Goal: Task Accomplishment & Management: Use online tool/utility

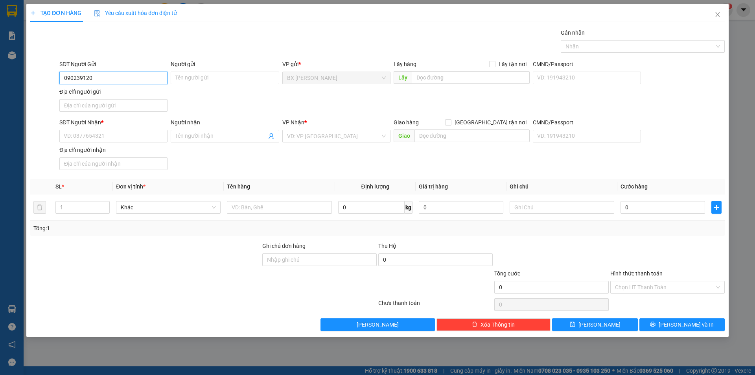
type input "0902391200"
click at [150, 94] on div "0902391200 - ANH CƯỜNG" at bounding box center [113, 93] width 99 height 9
type input "[PERSON_NAME]"
type input "0902391200"
click at [145, 141] on input "SĐT Người Nhận *" at bounding box center [113, 136] width 108 height 13
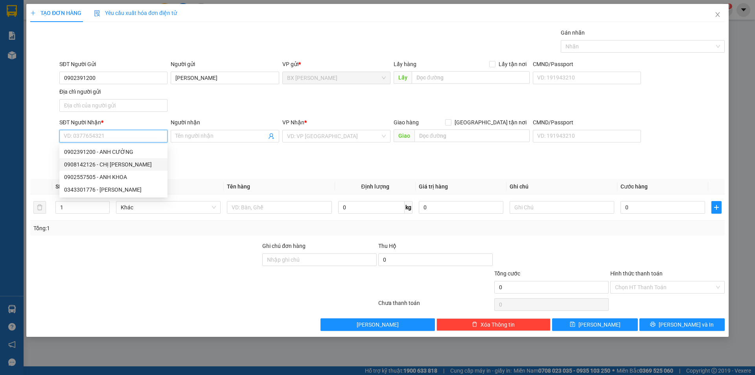
click at [136, 167] on div "0908142126 - CHỊ [PERSON_NAME]" at bounding box center [113, 164] width 99 height 9
type input "0908142126"
type input "CHỊ [PERSON_NAME]"
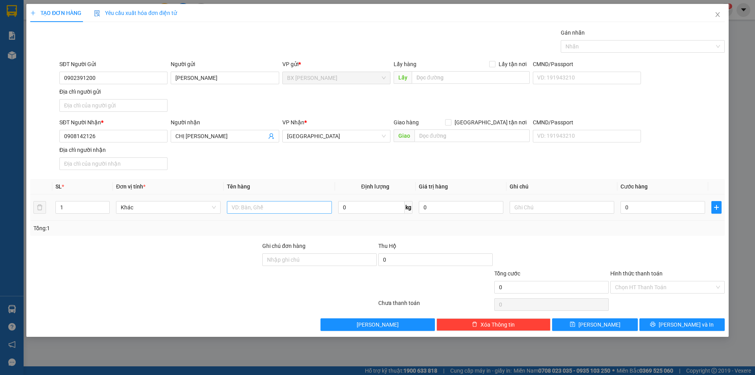
drag, startPoint x: 260, startPoint y: 200, endPoint x: 263, endPoint y: 207, distance: 7.6
click at [262, 204] on div at bounding box center [279, 207] width 105 height 16
click at [264, 209] on input "text" at bounding box center [279, 207] width 105 height 13
type input "THÙNG+BỌC"
drag, startPoint x: 67, startPoint y: 211, endPoint x: 23, endPoint y: 211, distance: 44.4
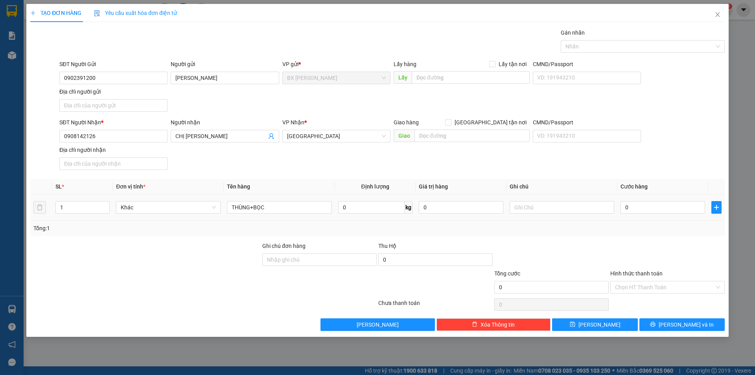
click at [25, 210] on div "TẠO ĐƠN HÀNG Yêu cầu xuất hóa đơn điện tử Transit Pickup Surcharge Ids Transit …" at bounding box center [377, 187] width 755 height 375
type input "3"
click at [434, 79] on input "text" at bounding box center [471, 77] width 118 height 13
type input "D"
type input "ĐÀU CAO TỐC"
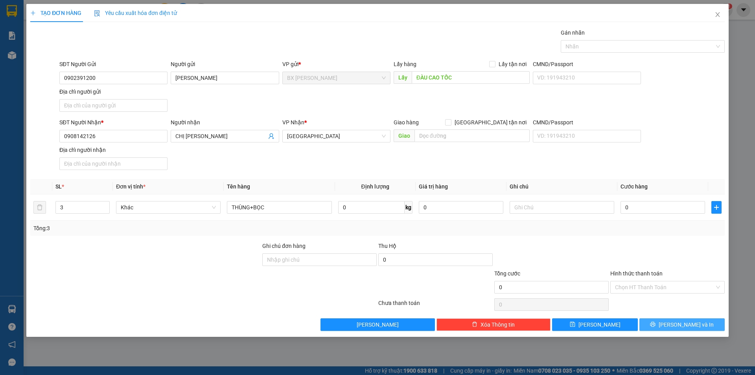
drag, startPoint x: 672, startPoint y: 324, endPoint x: 611, endPoint y: 259, distance: 89.0
click at [671, 323] on button "[PERSON_NAME] và In" at bounding box center [681, 324] width 85 height 13
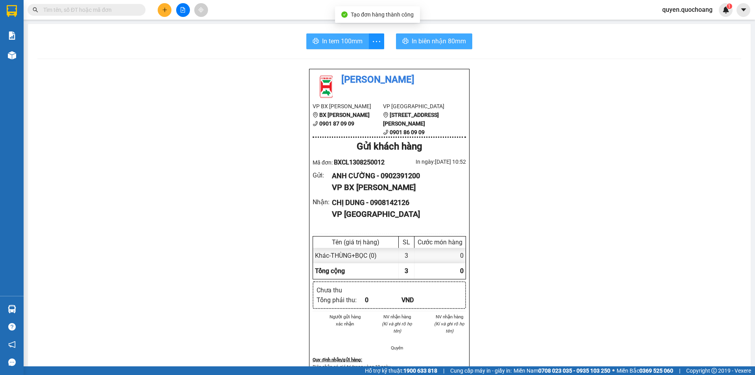
click at [339, 40] on span "In tem 100mm" at bounding box center [342, 41] width 40 height 10
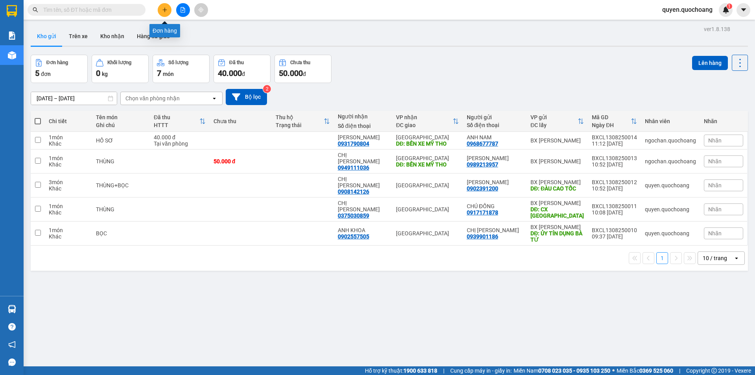
click at [164, 13] on button at bounding box center [165, 10] width 14 height 14
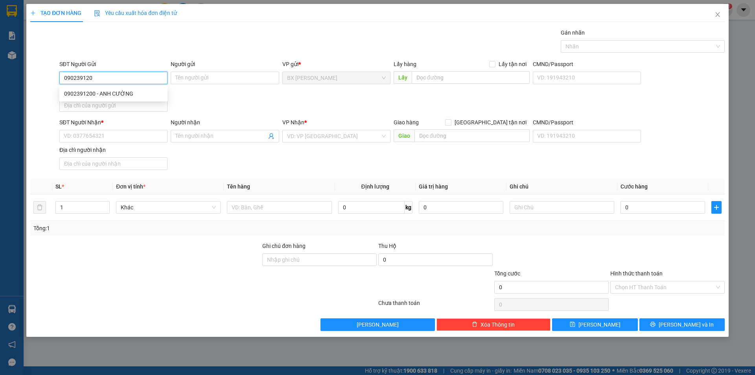
type input "0902391200"
drag, startPoint x: 127, startPoint y: 92, endPoint x: 125, endPoint y: 97, distance: 4.9
click at [127, 93] on div "0902391200 - ANH CƯỜNG" at bounding box center [113, 93] width 99 height 9
type input "[PERSON_NAME]"
type input "0902391200"
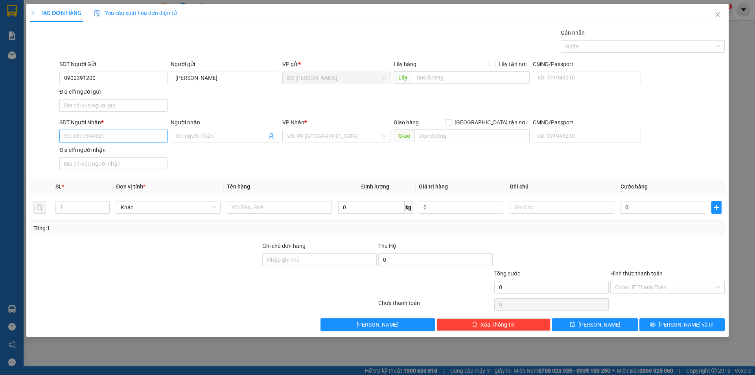
click at [105, 136] on input "SĐT Người Nhận *" at bounding box center [113, 136] width 108 height 13
click at [126, 166] on div "0908142126 - CHỊ [PERSON_NAME]" at bounding box center [113, 164] width 99 height 9
type input "0908142126"
type input "CHỊ [PERSON_NAME]"
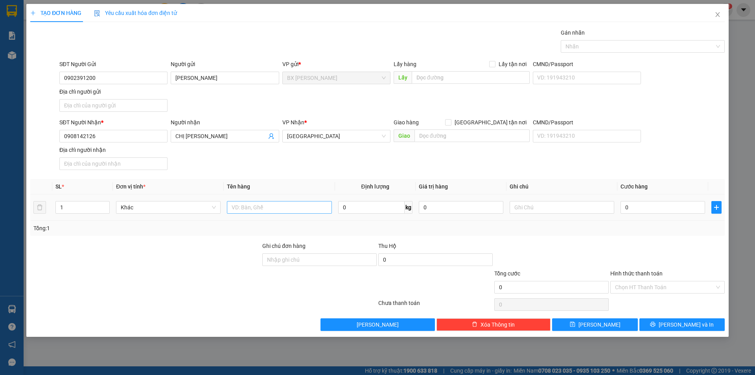
click at [257, 209] on td at bounding box center [279, 207] width 111 height 26
click at [258, 210] on input "text" at bounding box center [279, 207] width 105 height 13
type input "THÙNG"
click at [426, 80] on input "text" at bounding box center [471, 77] width 118 height 13
type input "D"
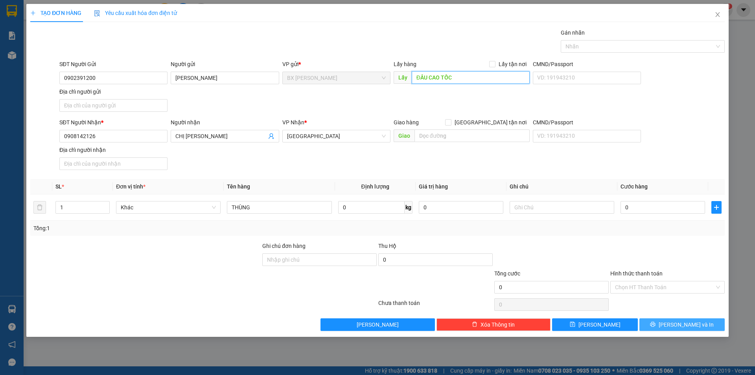
type input "ĐẦU CAO TỐC"
click at [657, 323] on button "[PERSON_NAME] và In" at bounding box center [681, 324] width 85 height 13
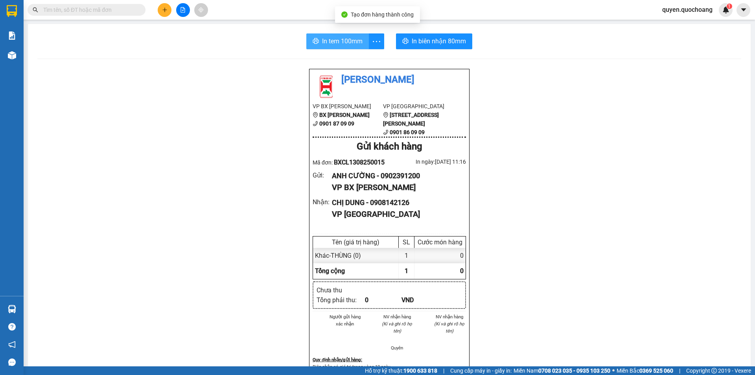
click at [329, 44] on span "In tem 100mm" at bounding box center [342, 41] width 40 height 10
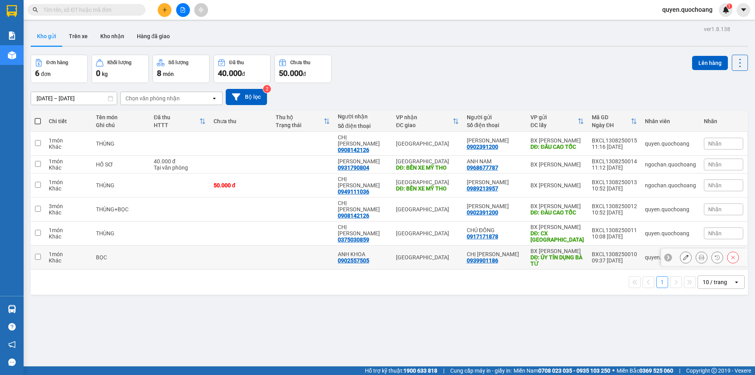
click at [614, 257] on div "09:37 [DATE]" at bounding box center [614, 260] width 45 height 6
checkbox input "true"
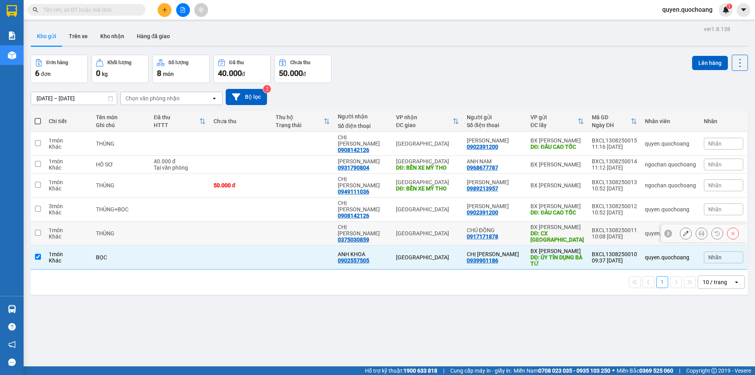
drag, startPoint x: 616, startPoint y: 213, endPoint x: 617, endPoint y: 208, distance: 5.5
click at [616, 233] on div "10:08 [DATE]" at bounding box center [614, 236] width 45 height 6
checkbox input "true"
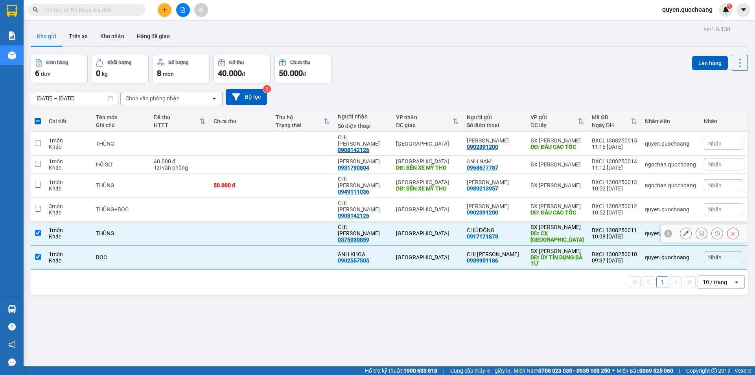
click at [617, 209] on div "10:52 [DATE]" at bounding box center [614, 212] width 45 height 6
checkbox input "true"
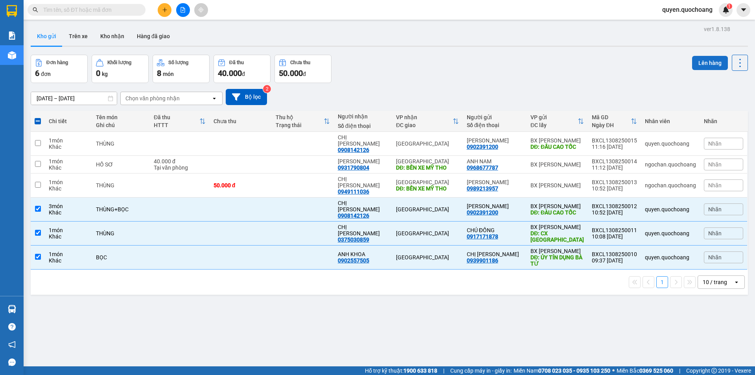
click at [706, 56] on button "Lên hàng" at bounding box center [710, 63] width 36 height 14
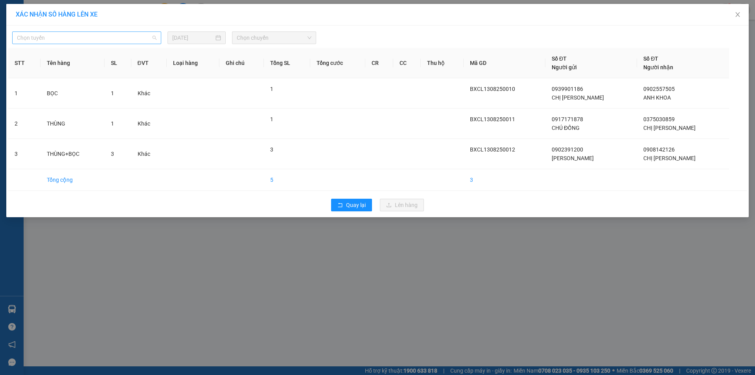
click at [123, 37] on span "Chọn tuyến" at bounding box center [87, 38] width 140 height 12
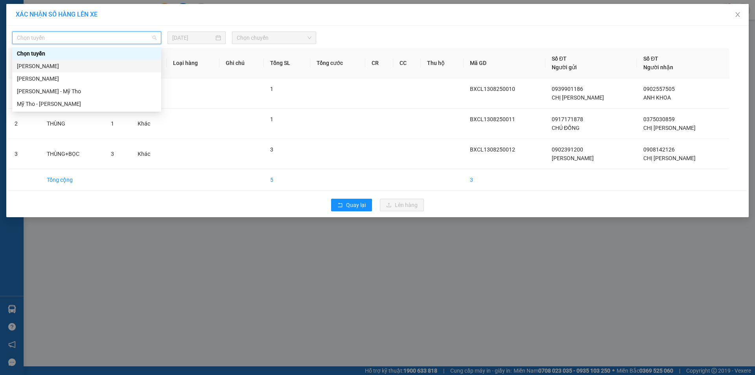
click at [71, 69] on div "[PERSON_NAME]" at bounding box center [87, 66] width 140 height 9
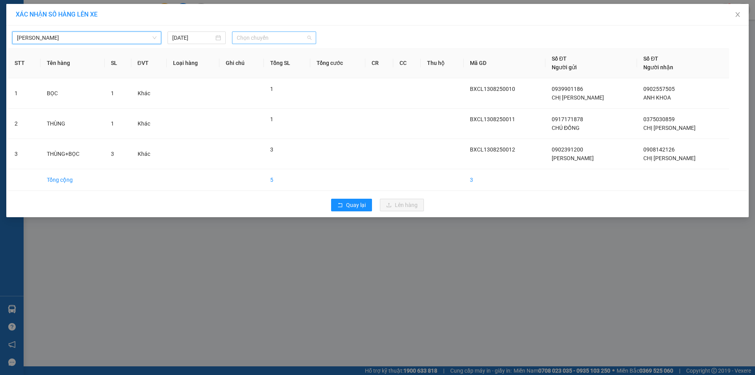
click at [272, 31] on div "Chọn chuyến" at bounding box center [274, 37] width 84 height 13
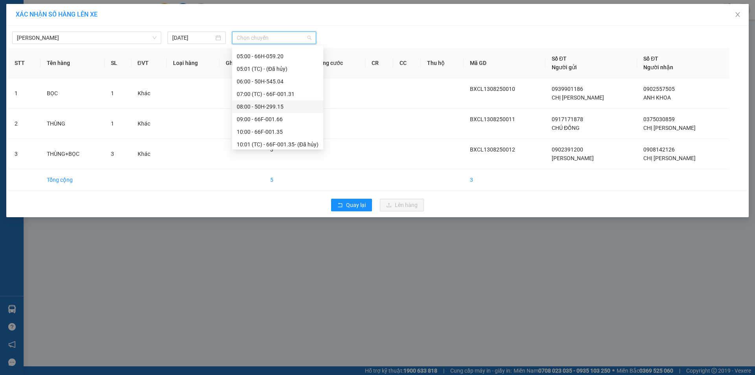
scroll to position [197, 0]
click at [285, 136] on div "11:00 (TC) - 50H-644.22" at bounding box center [278, 133] width 82 height 9
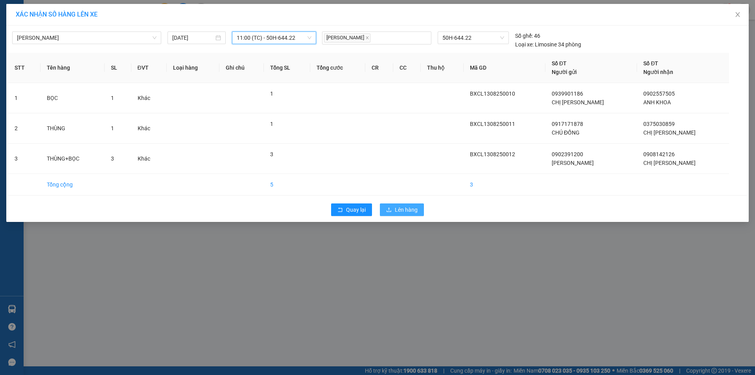
click at [401, 207] on span "Lên hàng" at bounding box center [406, 209] width 23 height 9
